Goal: Information Seeking & Learning: Learn about a topic

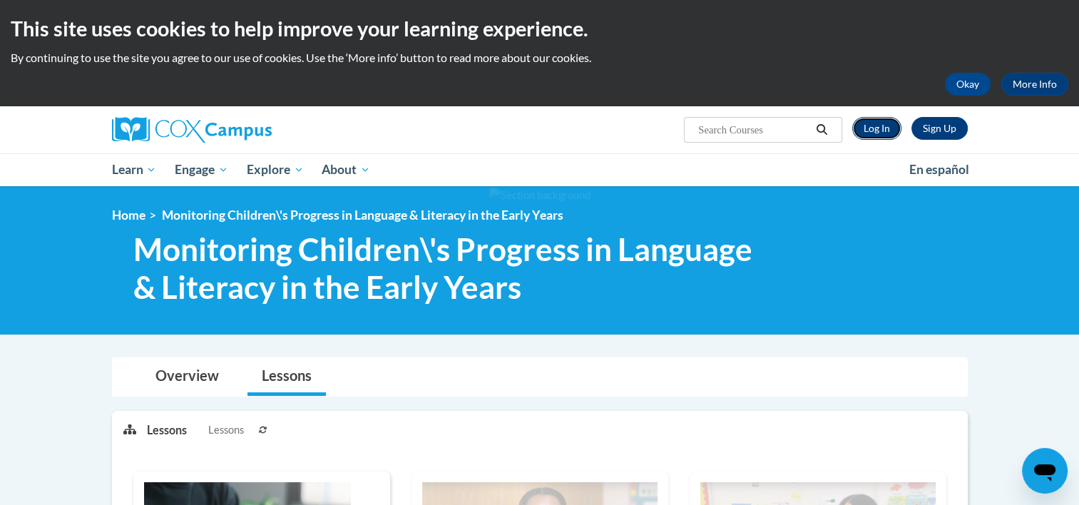
click at [881, 122] on link "Log In" at bounding box center [876, 128] width 49 height 23
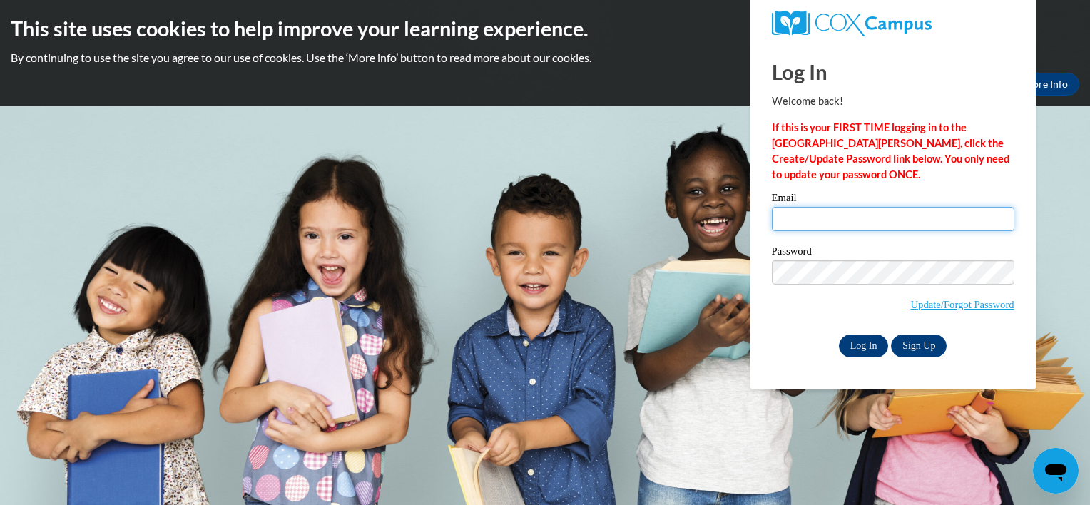
type input "krystal.hengesteg@gmail.com"
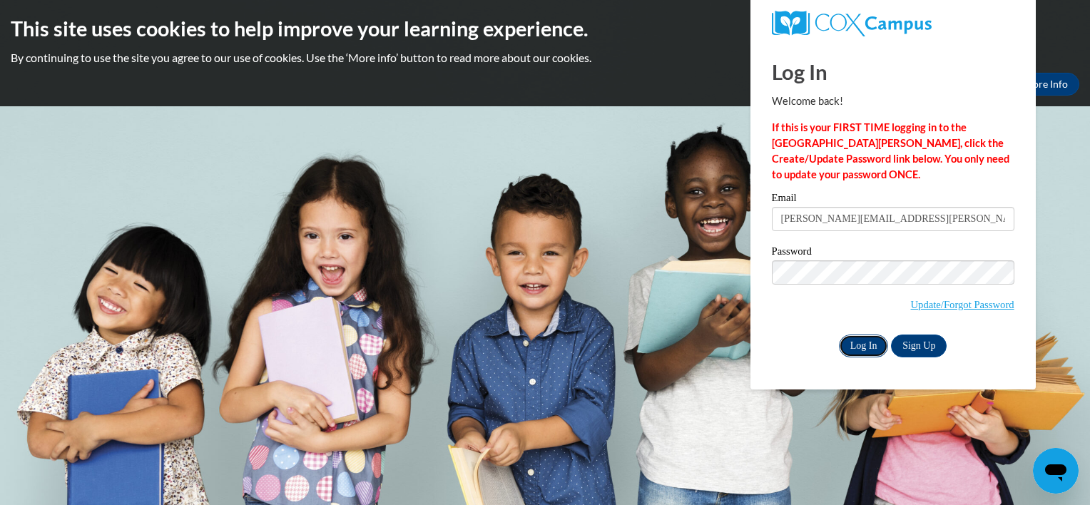
click at [863, 348] on input "Log In" at bounding box center [864, 345] width 50 height 23
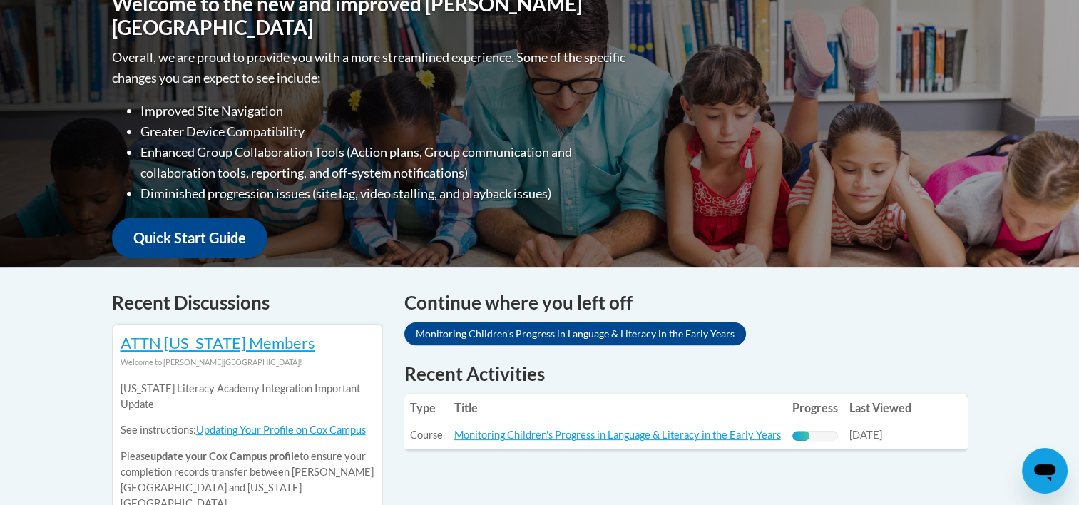
scroll to position [345, 0]
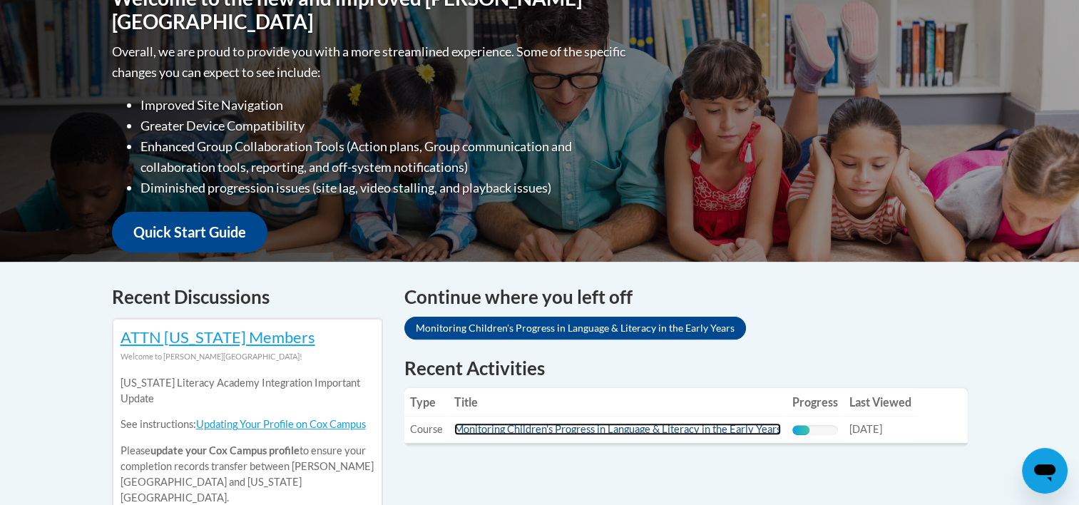
click at [746, 433] on link "Monitoring Children's Progress in Language & Literacy in the Early Years" at bounding box center [617, 429] width 327 height 12
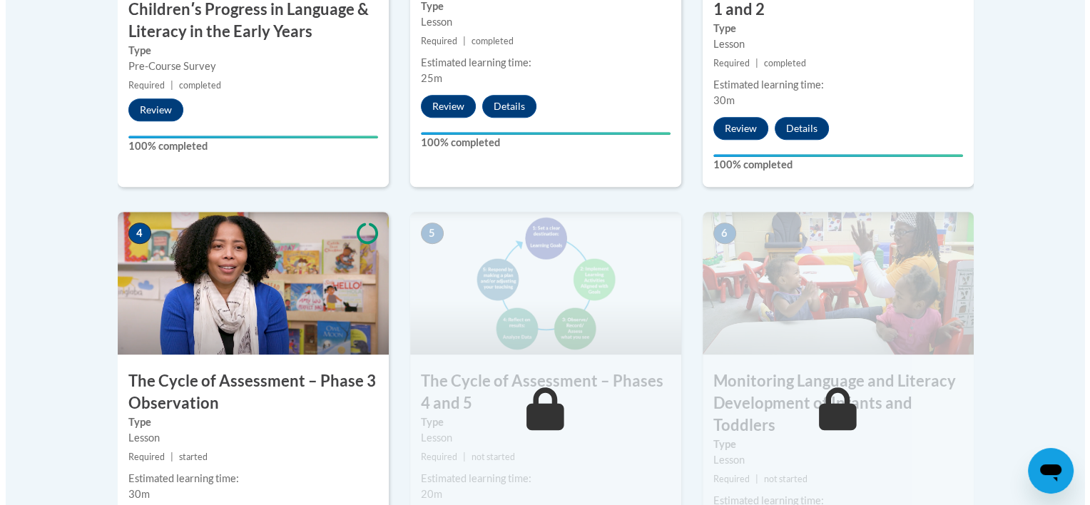
scroll to position [757, 0]
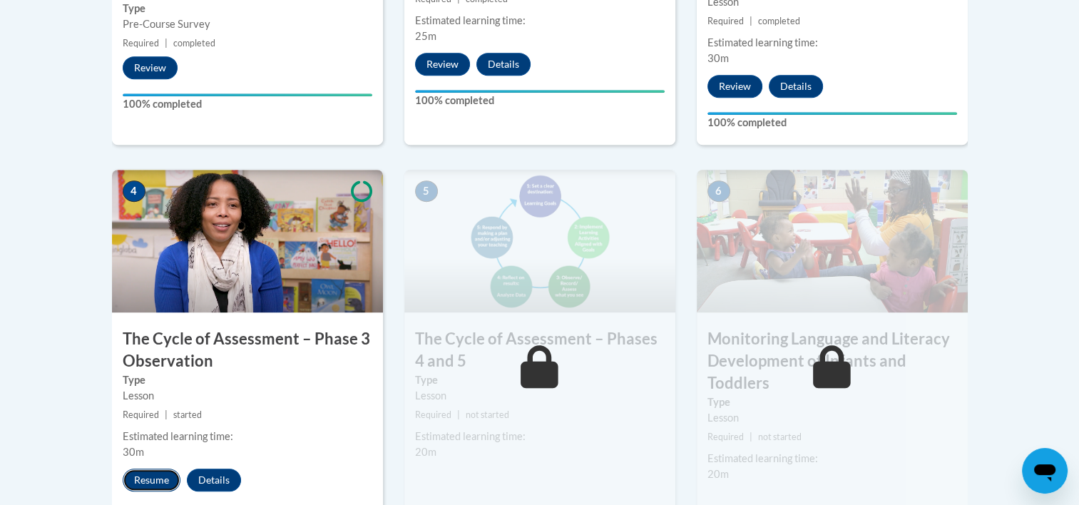
click at [158, 475] on button "Resume" at bounding box center [152, 479] width 58 height 23
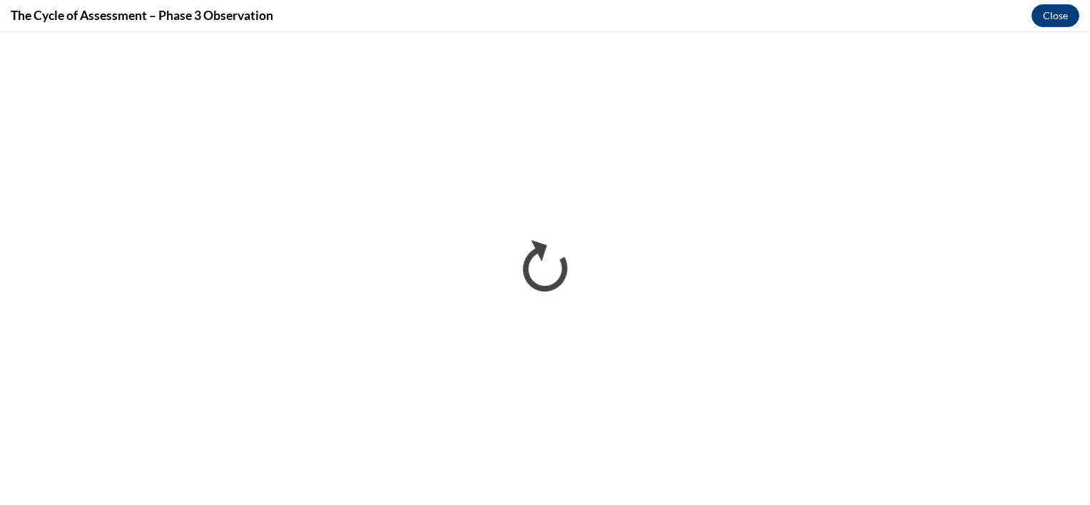
scroll to position [0, 0]
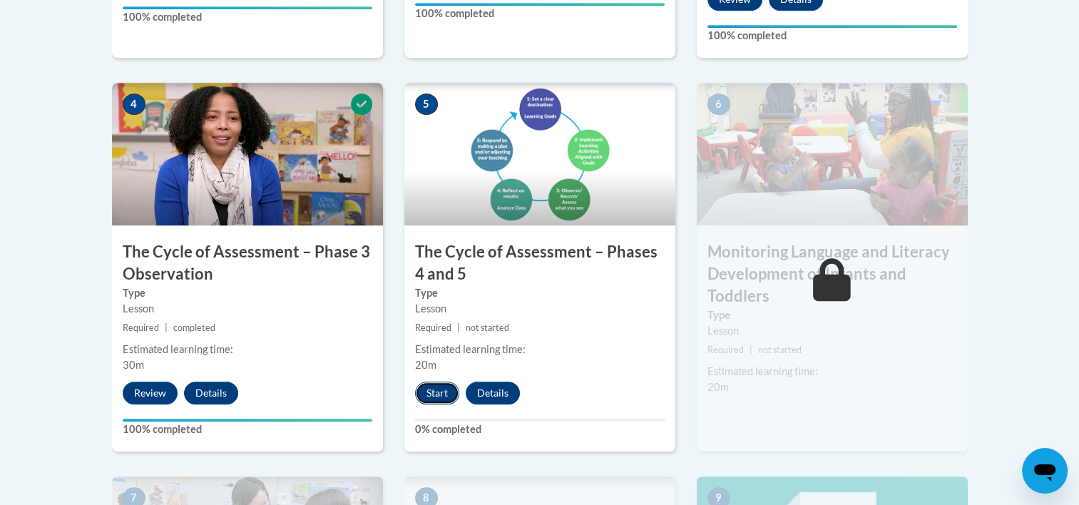
click at [424, 398] on button "Start" at bounding box center [437, 392] width 44 height 23
